Goal: Task Accomplishment & Management: Manage account settings

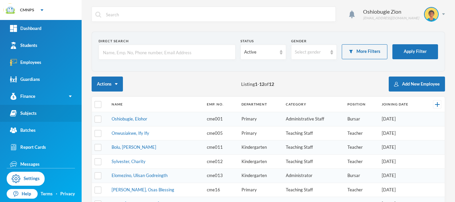
click at [48, 109] on link "Subjects" at bounding box center [41, 113] width 82 height 17
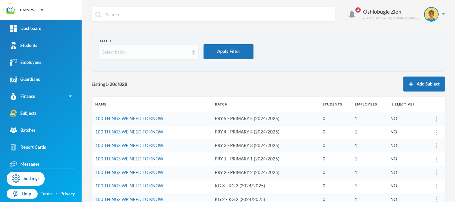
click at [150, 49] on div "Select batch" at bounding box center [145, 52] width 87 height 7
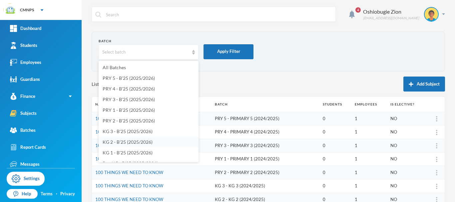
click at [148, 143] on span "KG 2 - B'25 (2025/2026)" at bounding box center [127, 142] width 50 height 6
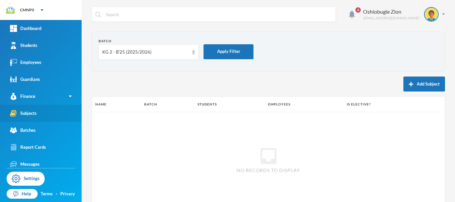
click at [39, 109] on link "Subjects" at bounding box center [41, 113] width 82 height 17
click at [34, 112] on div "Subjects" at bounding box center [23, 113] width 27 height 7
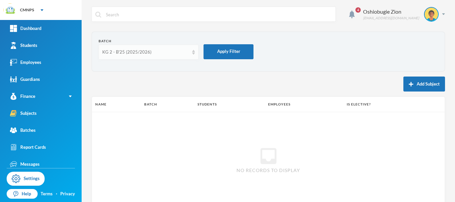
click at [144, 54] on div "KG 2 - B'25 (2025/2026)" at bounding box center [145, 52] width 87 height 7
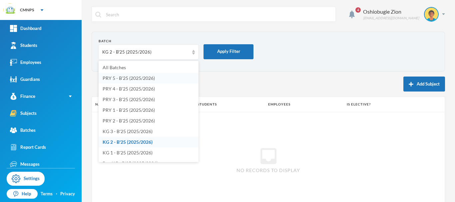
click at [138, 80] on span "PRY 5 - B'25 (2025/2026)" at bounding box center [128, 78] width 52 height 6
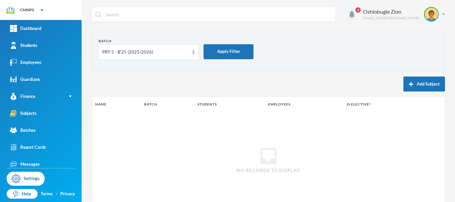
scroll to position [22, 0]
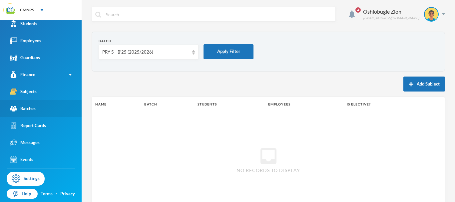
click at [40, 110] on link "Batches" at bounding box center [41, 108] width 82 height 17
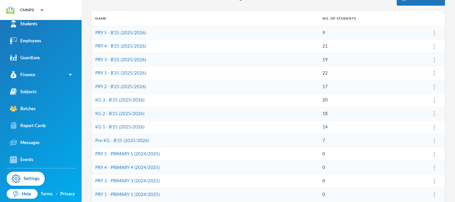
scroll to position [88, 0]
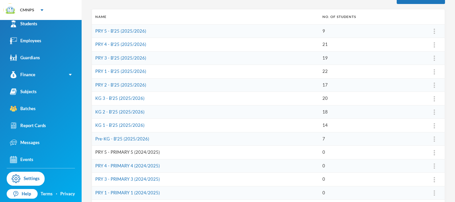
click at [157, 150] on link "PRY 5 - PRIMARY 5 (2024/2025)" at bounding box center [127, 151] width 65 height 5
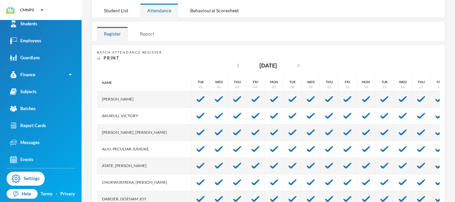
click at [147, 37] on div "Report" at bounding box center [147, 34] width 28 height 14
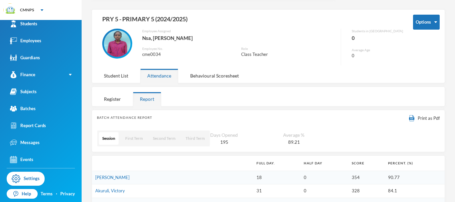
scroll to position [25, 0]
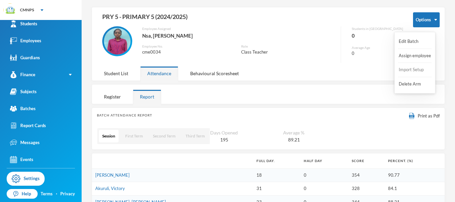
click at [408, 69] on button "Import Setup" at bounding box center [411, 70] width 27 height 12
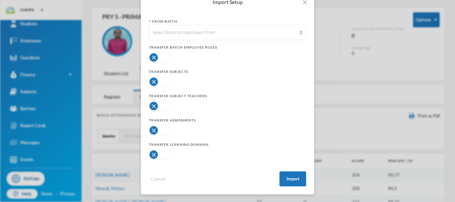
scroll to position [41, 0]
click at [166, 57] on button "button" at bounding box center [160, 57] width 22 height 10
click at [160, 82] on button "button" at bounding box center [160, 82] width 22 height 10
click at [158, 106] on button "button" at bounding box center [160, 106] width 22 height 10
click at [160, 131] on button "button" at bounding box center [160, 130] width 22 height 10
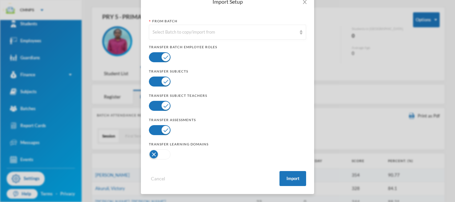
click at [159, 154] on button "button" at bounding box center [160, 154] width 22 height 10
click at [240, 35] on div "Select Batch to copy/import from" at bounding box center [224, 32] width 144 height 7
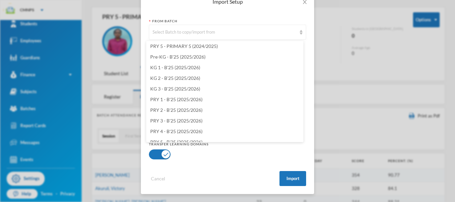
scroll to position [775, 0]
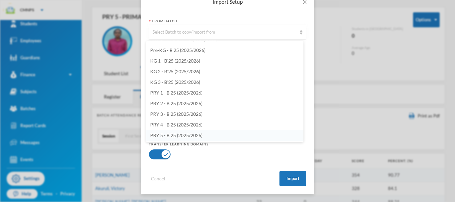
click at [264, 134] on li "PRY 5 - B'25 (2025/2026)" at bounding box center [224, 135] width 157 height 11
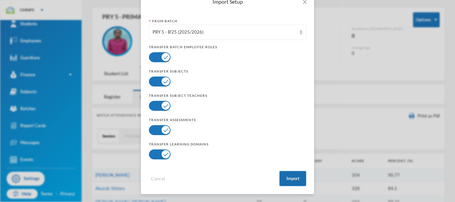
click at [288, 178] on button "Import" at bounding box center [292, 178] width 27 height 15
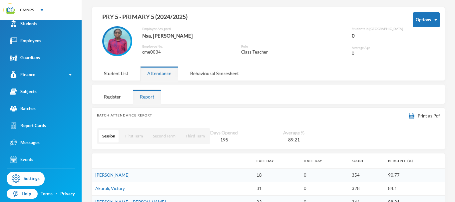
scroll to position [7, 0]
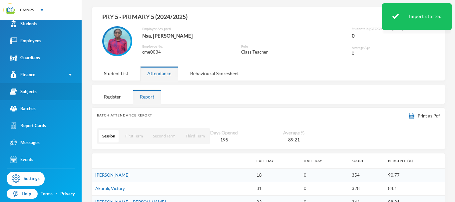
click at [48, 92] on link "Subjects" at bounding box center [41, 91] width 82 height 17
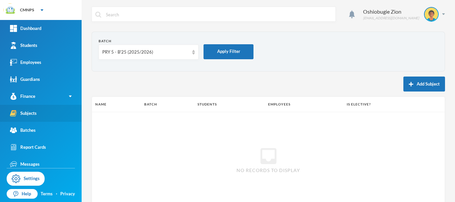
click at [40, 113] on link "Subjects" at bounding box center [41, 113] width 82 height 17
click at [47, 113] on link "Subjects" at bounding box center [41, 113] width 82 height 17
click at [31, 115] on div "Subjects" at bounding box center [23, 113] width 27 height 7
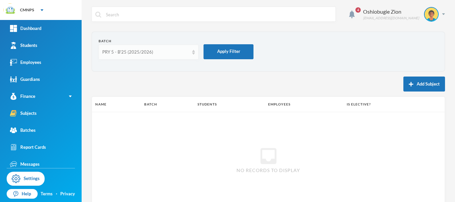
click at [145, 52] on div "PRY 5 - B'25 (2025/2026)" at bounding box center [145, 52] width 87 height 7
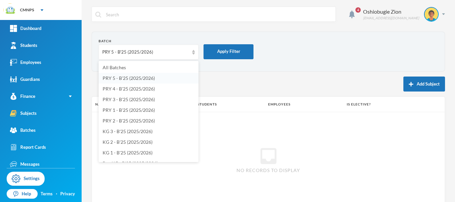
click at [131, 80] on span "PRY 5 - B'25 (2025/2026)" at bounding box center [128, 78] width 52 height 6
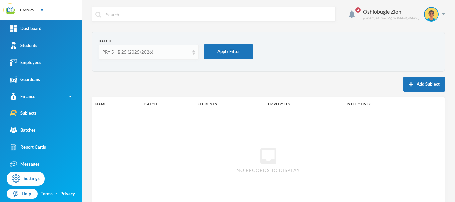
click at [168, 55] on div "PRY 5 - B'25 (2025/2026)" at bounding box center [145, 52] width 87 height 7
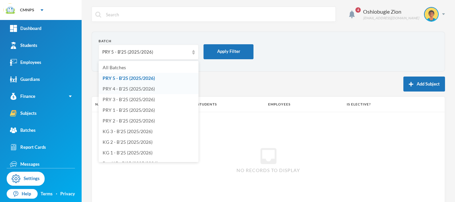
click at [135, 89] on span "PRY 4 - B'25 (2025/2026)" at bounding box center [128, 89] width 52 height 6
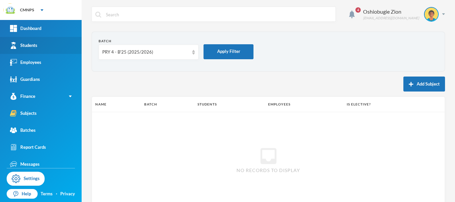
click at [57, 40] on link "Students" at bounding box center [41, 45] width 82 height 17
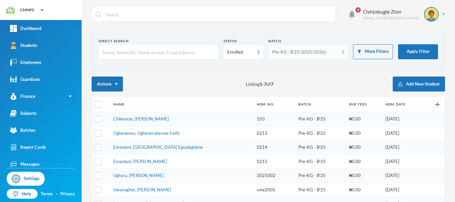
click at [306, 51] on div "Pre-KG - B'25 (2025/2026)" at bounding box center [305, 52] width 67 height 7
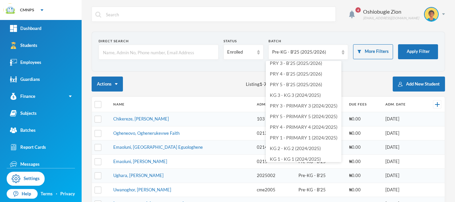
scroll to position [77, 0]
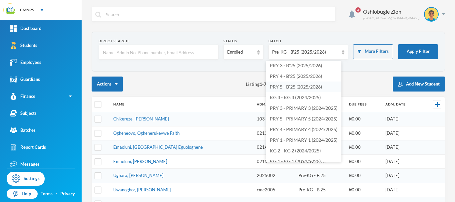
click at [317, 87] on span "PRY 5 - B'25 (2025/2026)" at bounding box center [296, 87] width 52 height 6
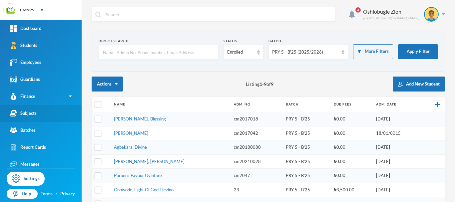
click at [63, 114] on link "Subjects" at bounding box center [41, 113] width 82 height 17
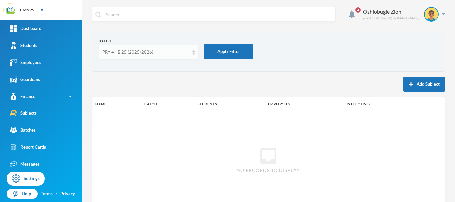
click at [194, 50] on img at bounding box center [193, 52] width 3 height 5
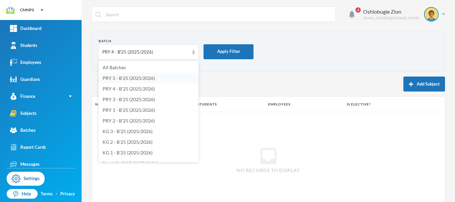
click at [166, 76] on li "PRY 5 - B'25 (2025/2026)" at bounding box center [148, 78] width 100 height 11
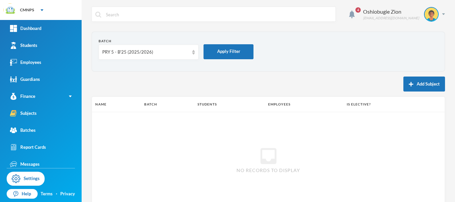
click at [440, 14] on div "4 Oshiobugie Zion believeinzion@gmail.com Batch PRY 5 - B'25 (2025/2026) Apply …" at bounding box center [268, 101] width 373 height 202
click at [436, 15] on div "Oshiobugie Zion believeinzion@gmail.com" at bounding box center [401, 14] width 87 height 15
click at [427, 48] on button "Logout" at bounding box center [421, 49] width 30 height 10
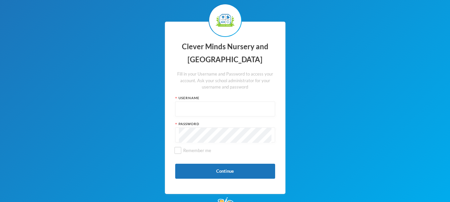
type input "admin"
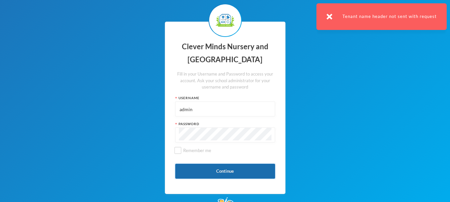
click at [230, 169] on button "Continue" at bounding box center [225, 171] width 100 height 15
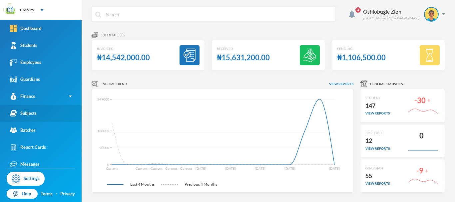
click at [54, 113] on link "Subjects" at bounding box center [41, 113] width 82 height 17
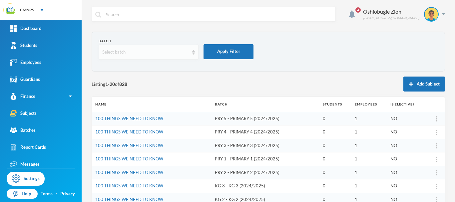
click at [152, 52] on div "Select batch" at bounding box center [145, 52] width 87 height 7
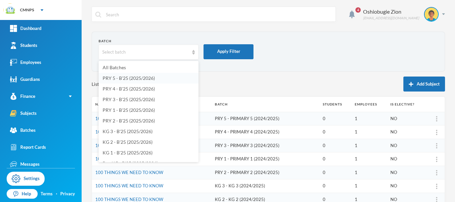
click at [146, 79] on span "PRY 5 - B'25 (2025/2026)" at bounding box center [128, 78] width 52 height 6
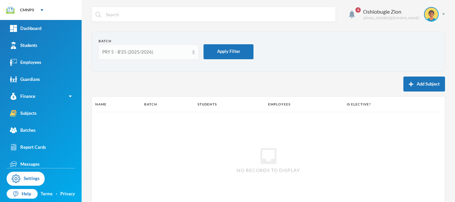
click at [184, 56] on div "PRY 5 - B'25 (2025/2026)" at bounding box center [148, 52] width 100 height 15
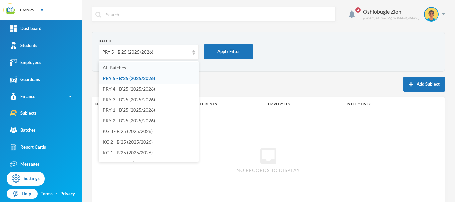
click at [170, 67] on li "All Batches" at bounding box center [148, 67] width 100 height 11
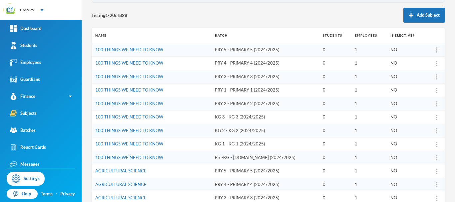
scroll to position [68, 0]
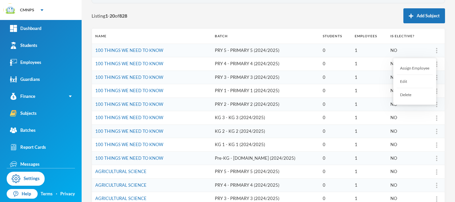
click at [432, 53] on div at bounding box center [436, 50] width 9 height 7
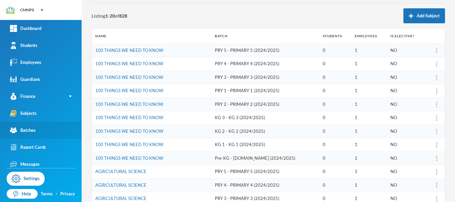
click at [41, 129] on link "Batches" at bounding box center [41, 130] width 82 height 17
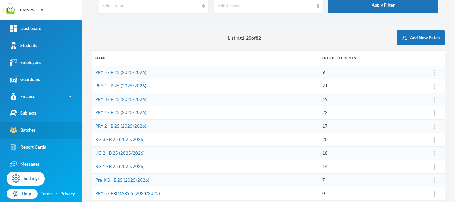
scroll to position [68, 0]
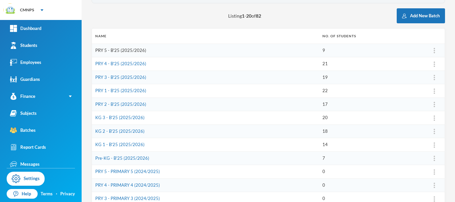
click at [141, 50] on link "PRY 5 - B'25 (2025/2026)" at bounding box center [120, 50] width 51 height 5
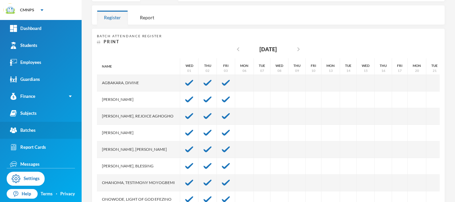
click at [33, 129] on div "Batches" at bounding box center [23, 130] width 26 height 7
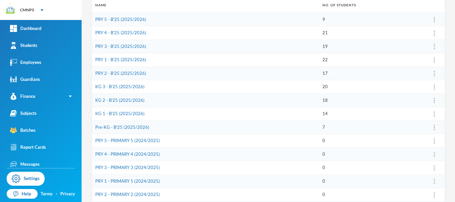
scroll to position [105, 0]
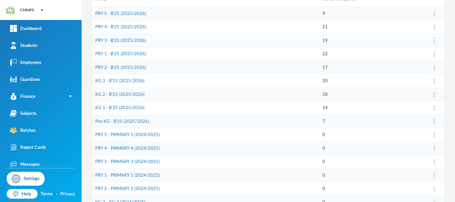
click at [146, 137] on td "PRY 5 - PRIMARY 5 (2024/2025)" at bounding box center [205, 135] width 227 height 14
click at [150, 134] on link "PRY 5 - PRIMARY 5 (2024/2025)" at bounding box center [127, 134] width 65 height 5
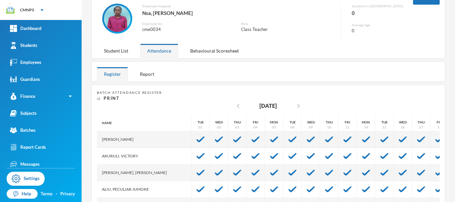
scroll to position [46, 0]
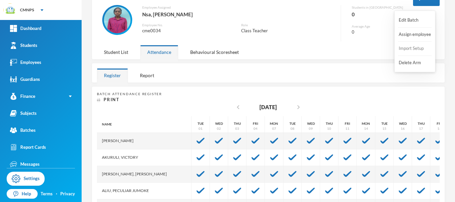
click at [411, 49] on button "Import Setup" at bounding box center [411, 49] width 27 height 12
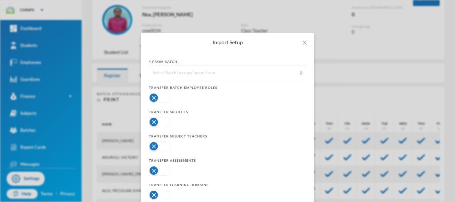
click at [276, 73] on div "Select Batch to copy/import from" at bounding box center [224, 73] width 144 height 7
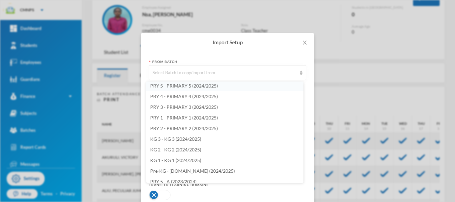
scroll to position [97, 0]
click at [243, 87] on li "PRY 5 - PRIMARY 5 (2024/2025)" at bounding box center [224, 87] width 157 height 11
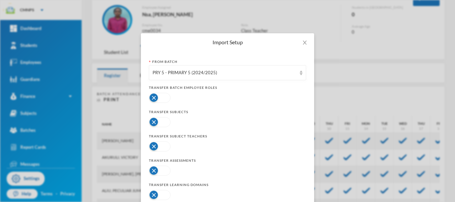
click at [171, 97] on div at bounding box center [227, 97] width 157 height 13
click at [168, 97] on button "button" at bounding box center [160, 98] width 22 height 10
click at [162, 124] on button "button" at bounding box center [160, 122] width 22 height 10
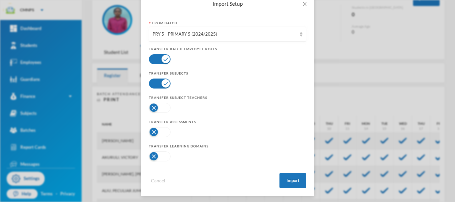
scroll to position [41, 0]
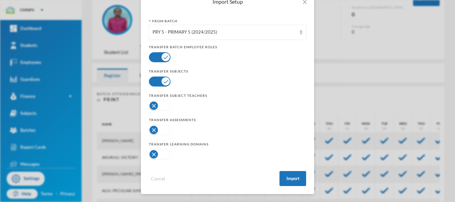
click at [167, 108] on button "button" at bounding box center [160, 106] width 22 height 10
click at [158, 127] on button "button" at bounding box center [160, 130] width 22 height 10
click at [159, 154] on button "button" at bounding box center [160, 154] width 22 height 10
click at [286, 176] on button "Import" at bounding box center [292, 178] width 27 height 15
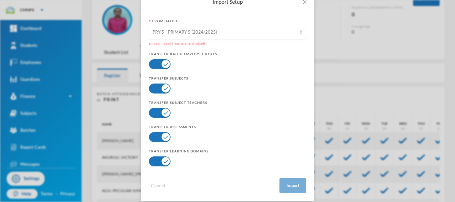
click at [264, 30] on div "PRY 5 - PRIMARY 5 (2024/2025)" at bounding box center [224, 32] width 144 height 7
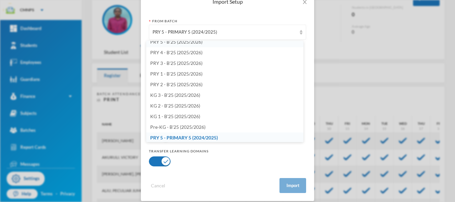
scroll to position [1, 0]
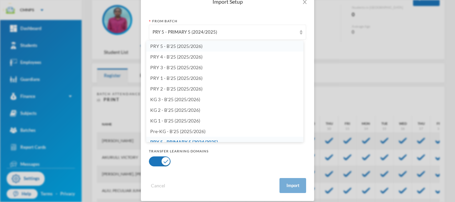
click at [223, 45] on li "PRY 5 - B'25 (2025/2026)" at bounding box center [224, 46] width 157 height 11
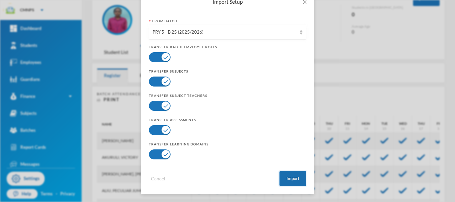
click at [286, 178] on button "Import" at bounding box center [292, 178] width 27 height 15
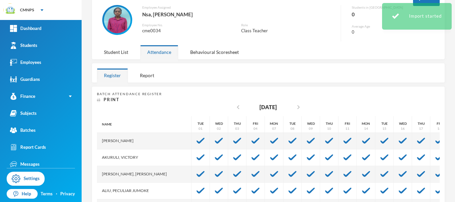
scroll to position [0, 0]
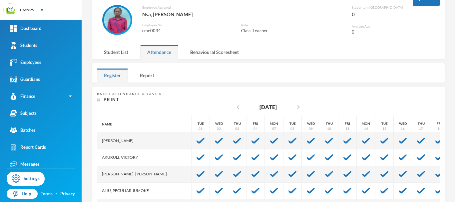
click at [402, 46] on div "Options PRY 5 - PRIMARY 5 (2024/2025) Employee Assigned Nsa, Philomena Effiom E…" at bounding box center [268, 23] width 353 height 74
click at [45, 128] on link "Batches" at bounding box center [41, 130] width 82 height 17
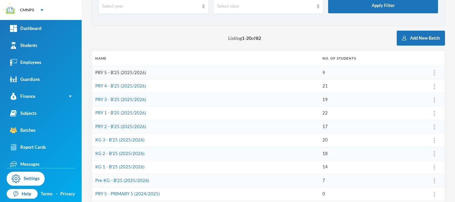
click at [119, 72] on link "PRY 5 - B'25 (2025/2026)" at bounding box center [120, 72] width 51 height 5
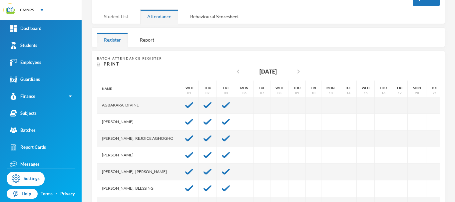
click at [116, 16] on div "Student List" at bounding box center [116, 16] width 38 height 14
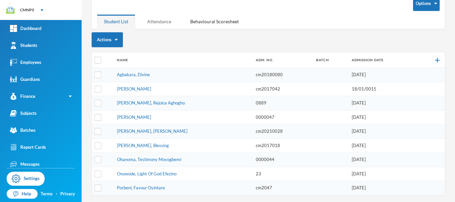
click at [159, 23] on div "Attendance" at bounding box center [159, 21] width 38 height 14
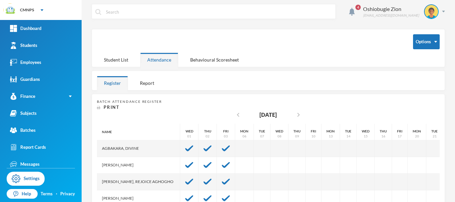
scroll to position [0, 0]
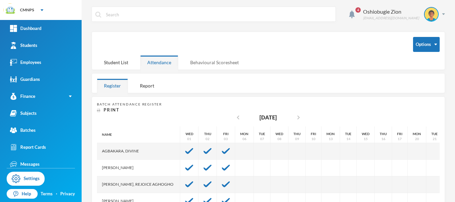
click at [218, 65] on div "Behavioural Scoresheet" at bounding box center [214, 62] width 63 height 14
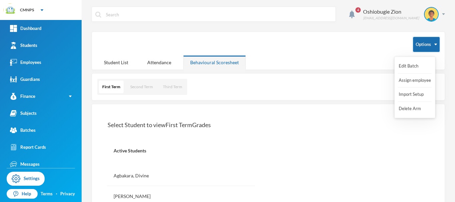
click at [413, 51] on button "Options" at bounding box center [426, 44] width 27 height 15
